Goal: Find specific page/section: Find specific page/section

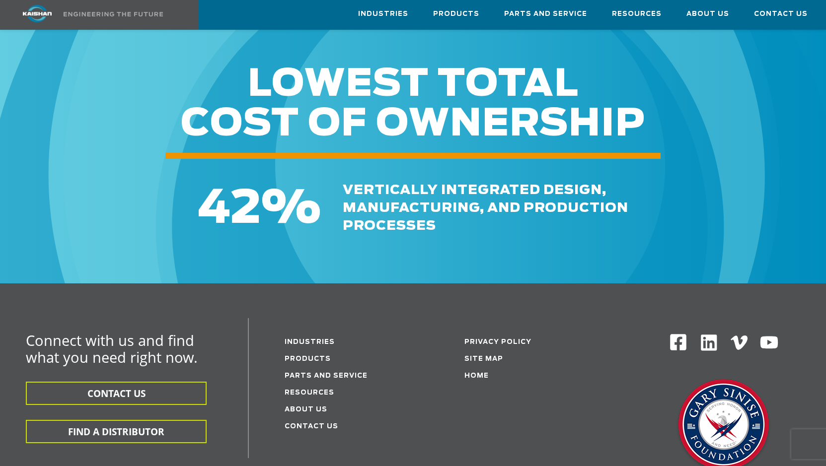
scroll to position [1441, 0]
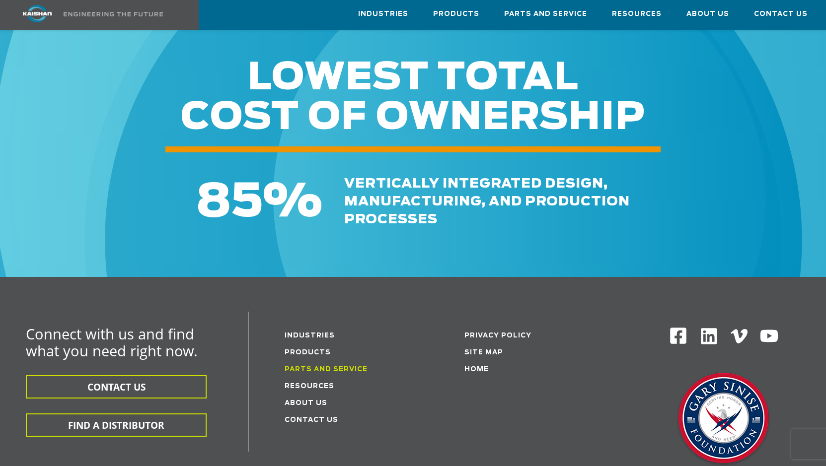
click at [313, 367] on link "Parts and service" at bounding box center [326, 370] width 83 height 6
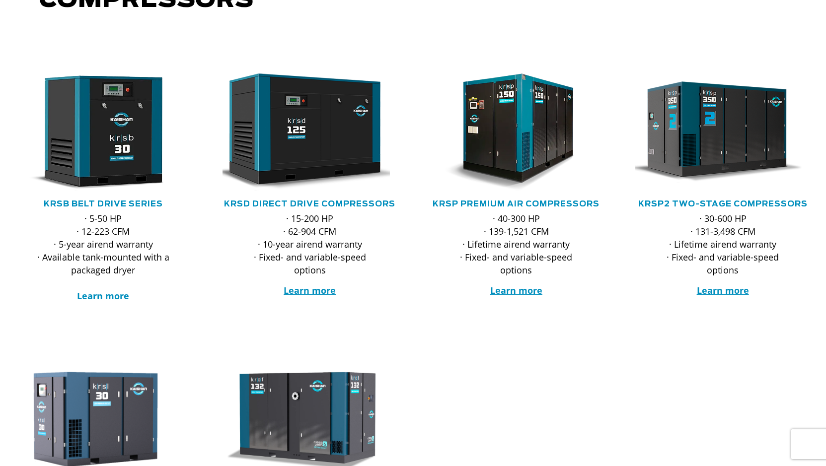
scroll to position [0, 0]
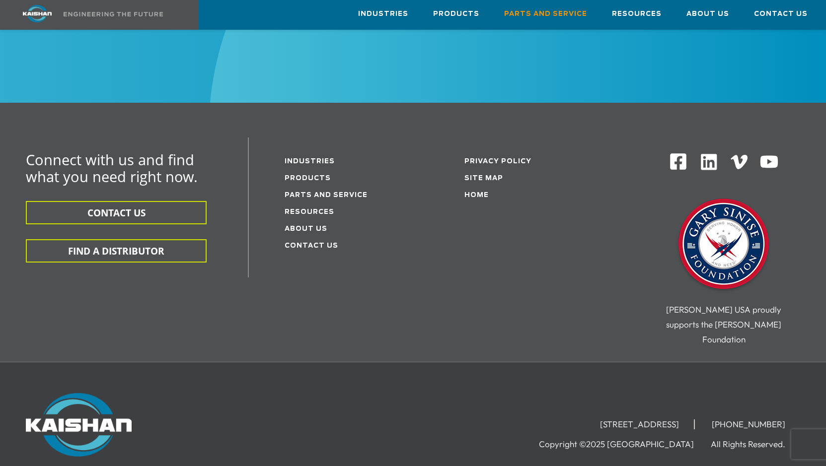
scroll to position [1250, 0]
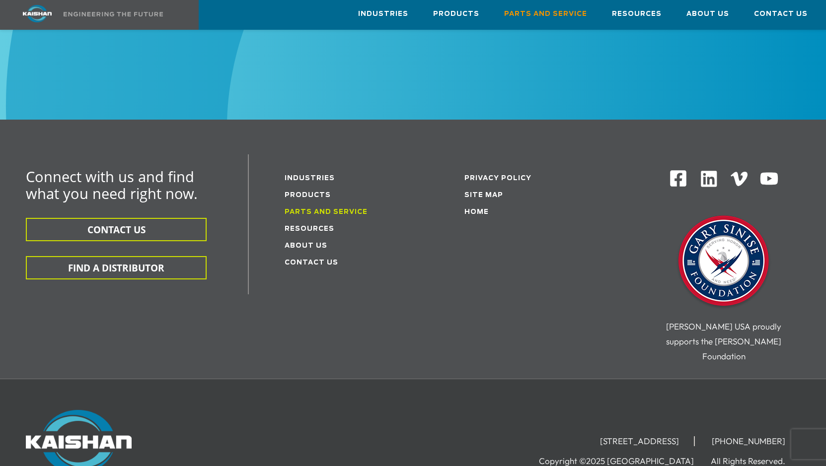
click at [310, 209] on link "Parts and service" at bounding box center [326, 212] width 83 height 6
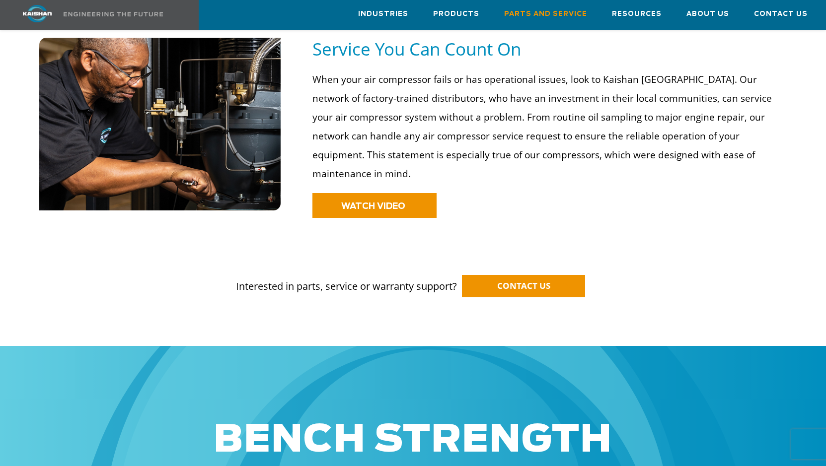
scroll to position [447, 0]
